Goal: Transaction & Acquisition: Purchase product/service

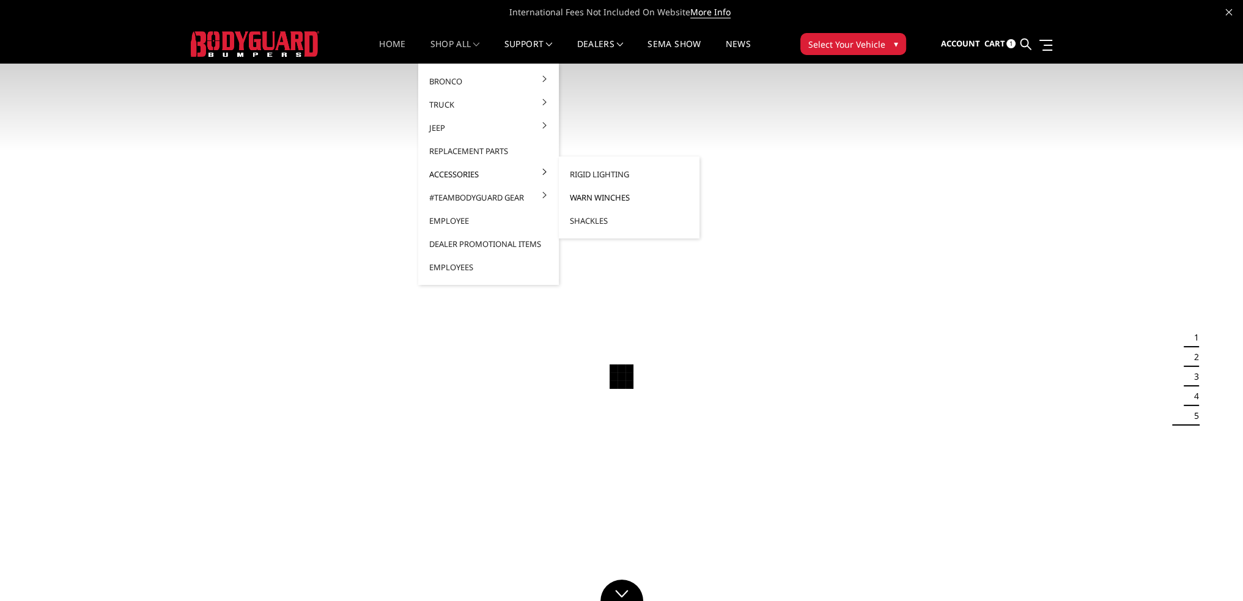
click at [611, 199] on link "Warn Winches" at bounding box center [629, 197] width 131 height 23
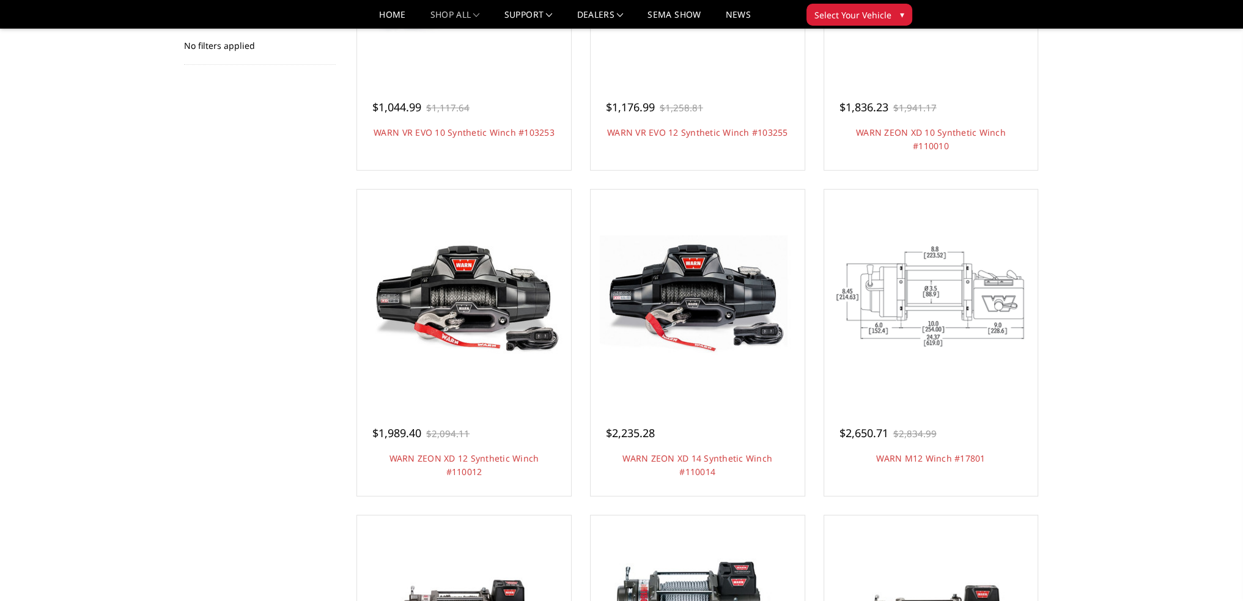
scroll to position [306, 0]
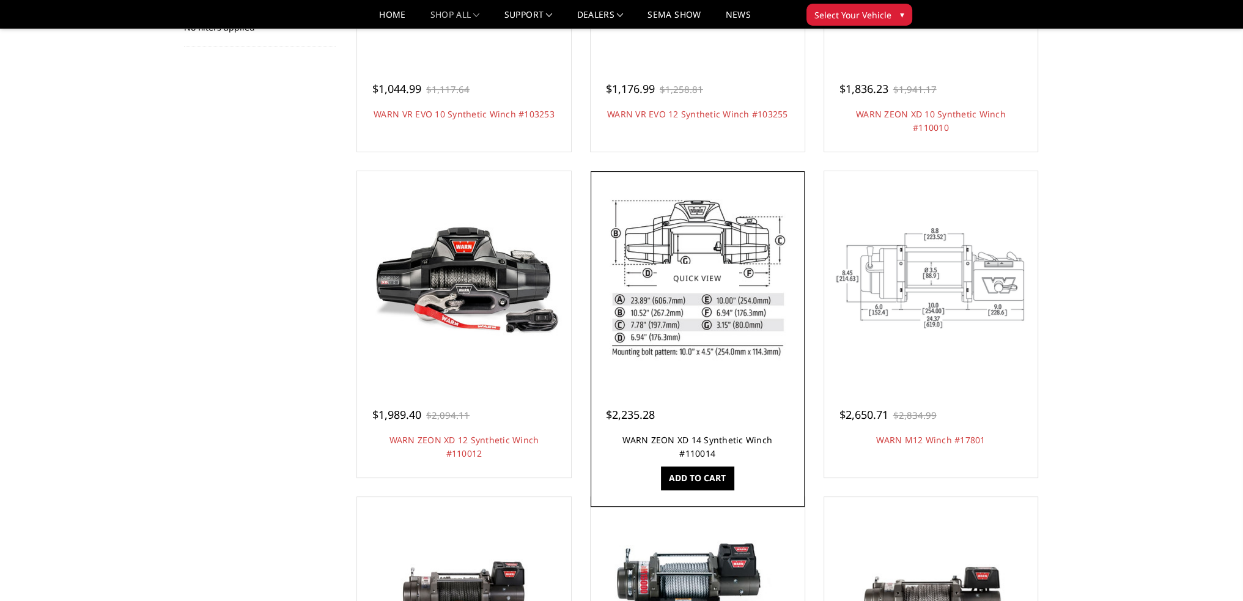
click at [707, 442] on link "WARN ZEON XD 14 Synthetic Winch #110014" at bounding box center [697, 446] width 150 height 25
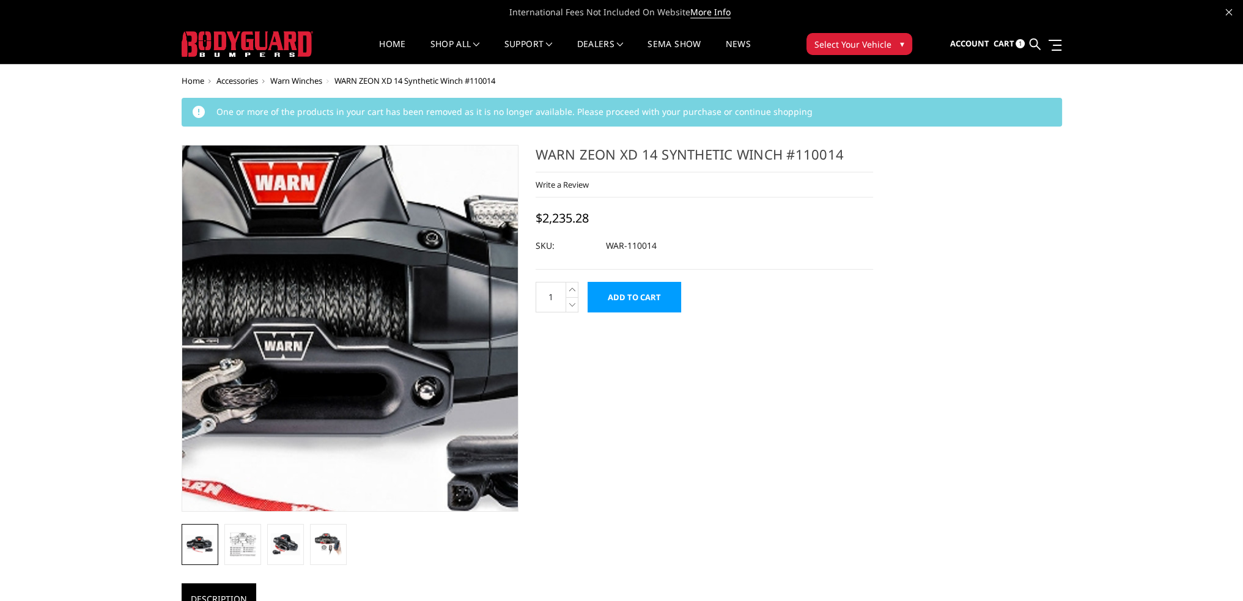
click at [386, 372] on img at bounding box center [302, 314] width 783 height 487
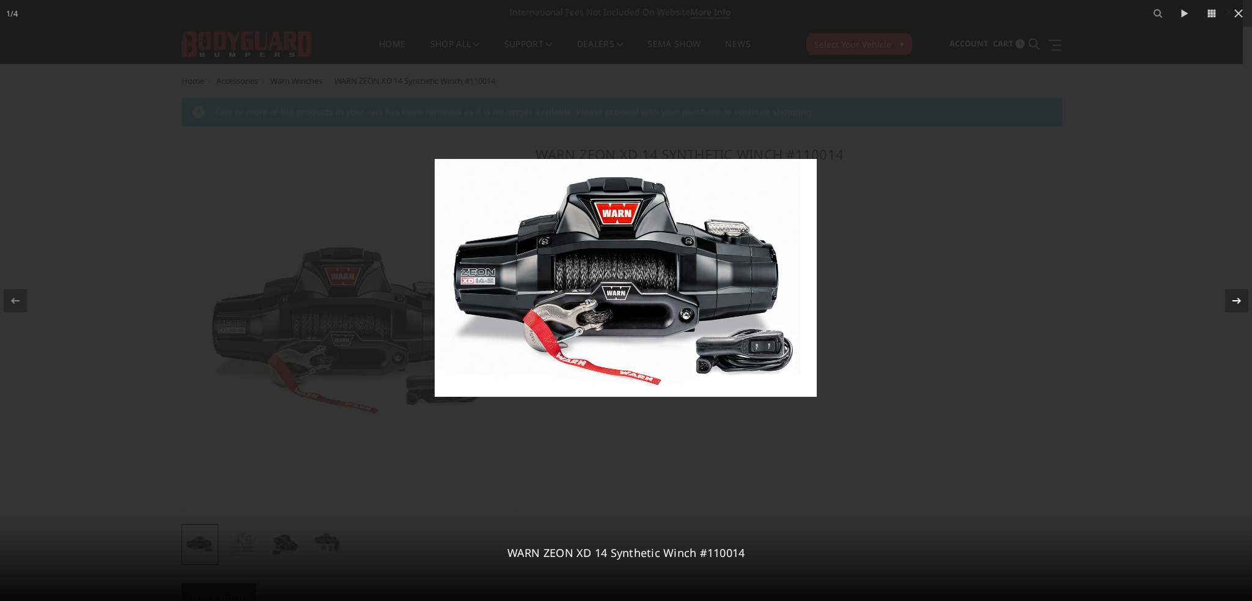
click at [1242, 300] on icon at bounding box center [1237, 300] width 15 height 15
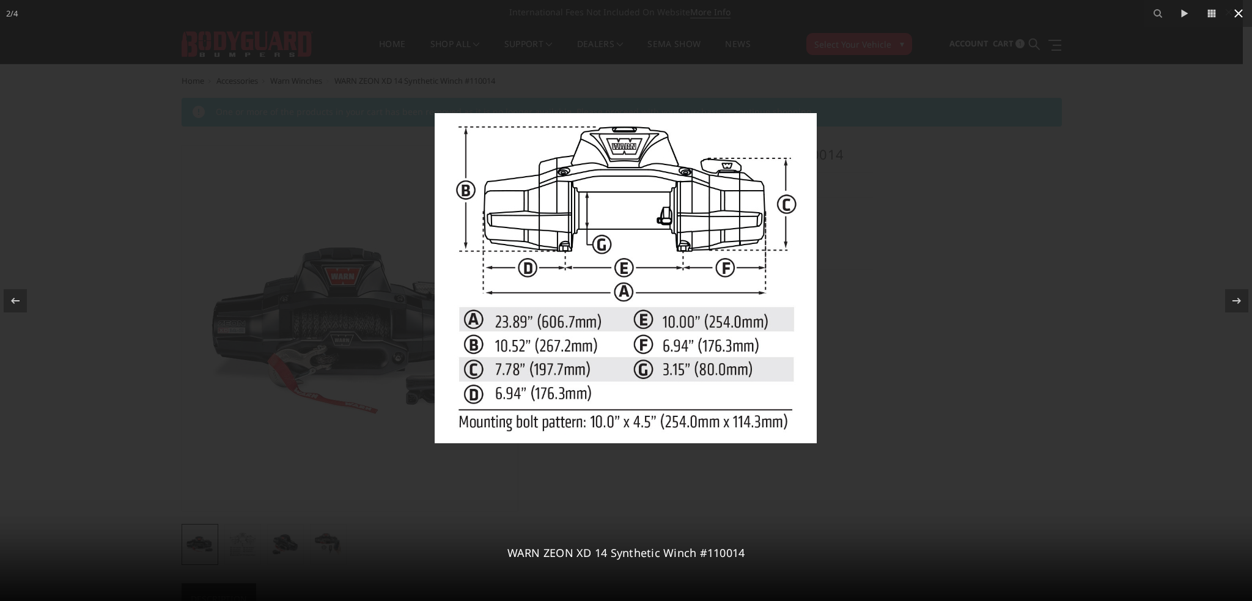
click at [1236, 15] on icon at bounding box center [1238, 13] width 9 height 9
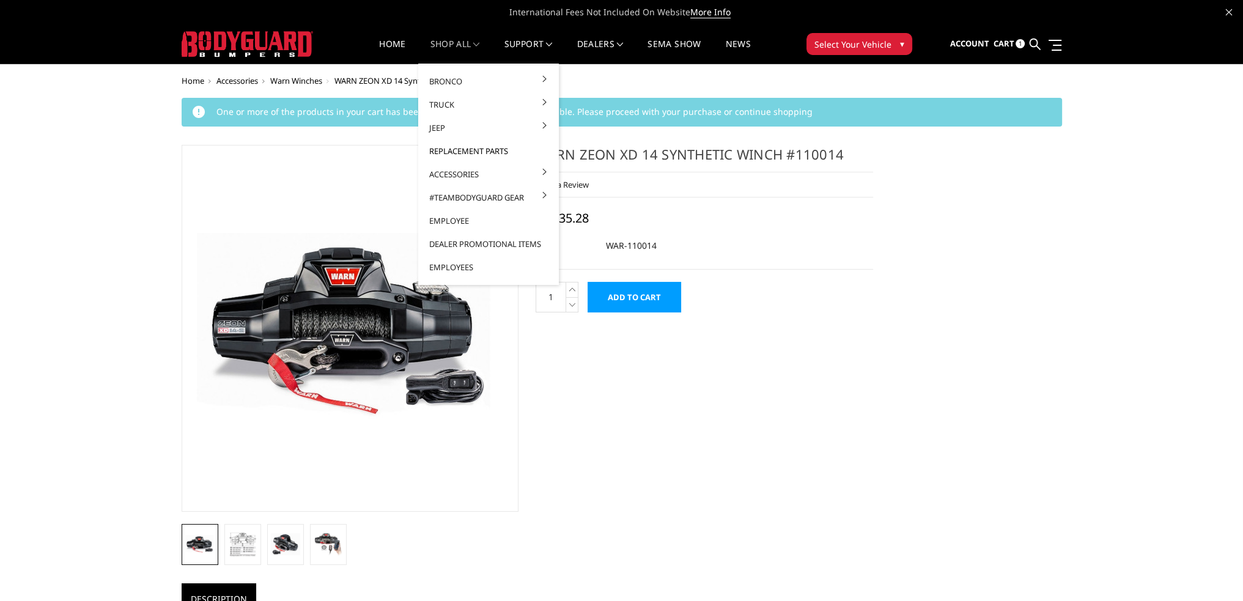
click at [476, 151] on link "Replacement Parts" at bounding box center [488, 150] width 131 height 23
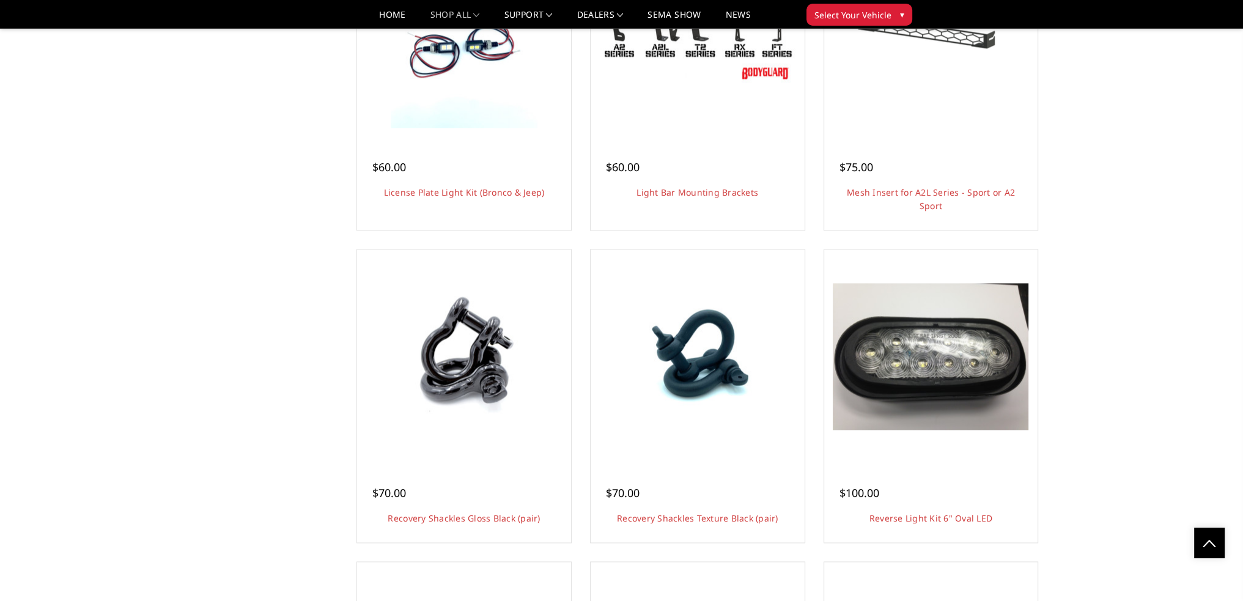
scroll to position [2874, 0]
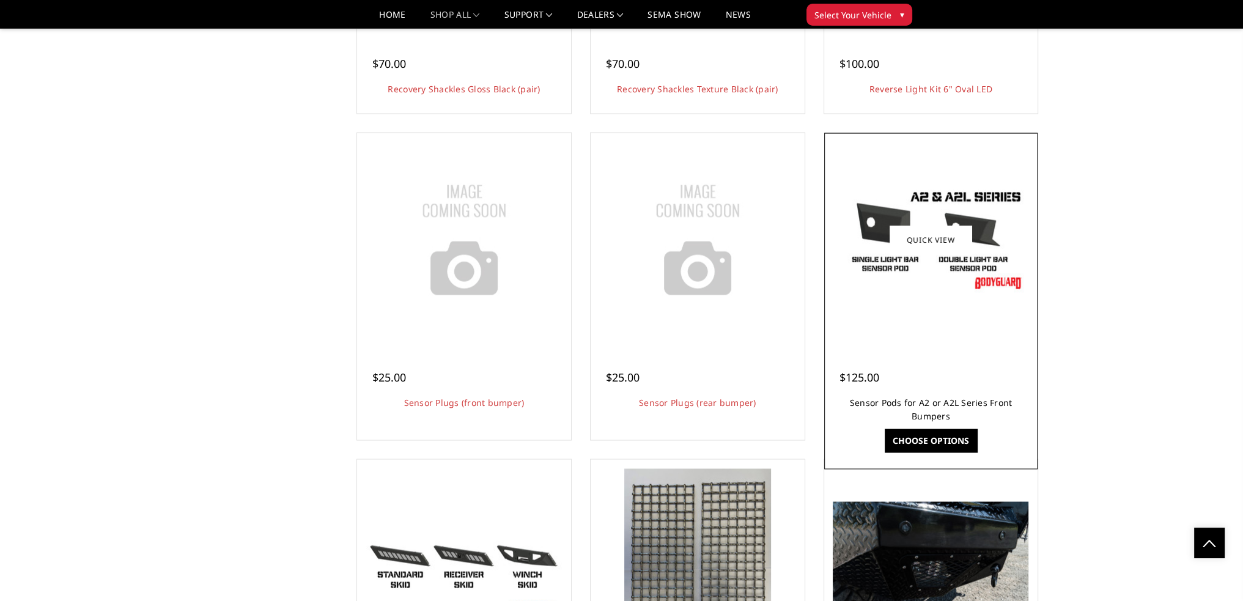
click at [976, 400] on link "Sensor Pods for A2 or A2L Series Front Bumpers" at bounding box center [931, 408] width 163 height 25
